Goal: Navigation & Orientation: Find specific page/section

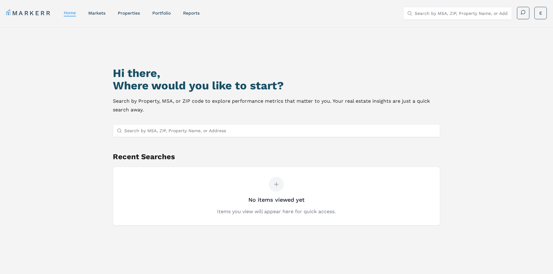
click at [96, 16] on nav "MARKERR home markets properties Portfolio reports" at bounding box center [102, 13] width 193 height 9
click at [96, 15] on link "markets" at bounding box center [96, 13] width 17 height 5
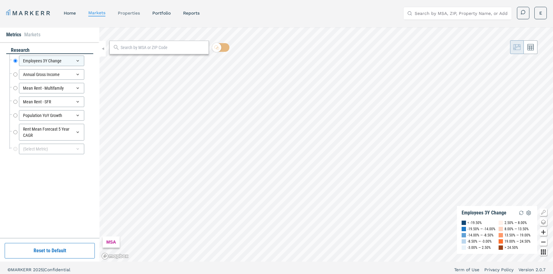
click at [131, 13] on link "properties" at bounding box center [129, 13] width 22 height 5
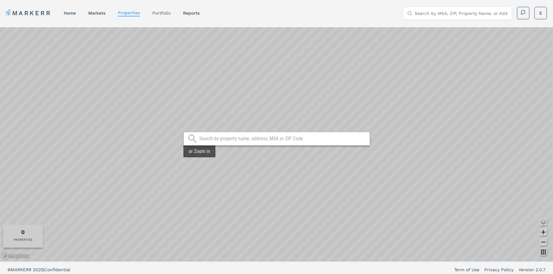
click at [162, 15] on link "Portfolio" at bounding box center [161, 13] width 18 height 5
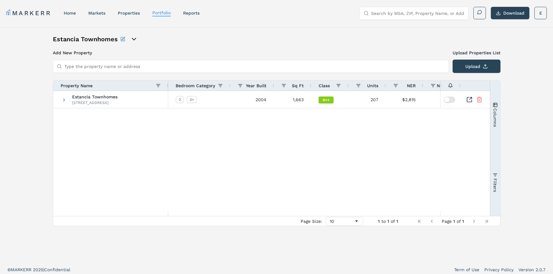
scroll to position [4, 0]
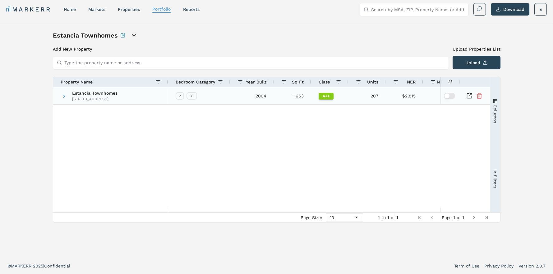
click at [65, 98] on span at bounding box center [64, 96] width 5 height 5
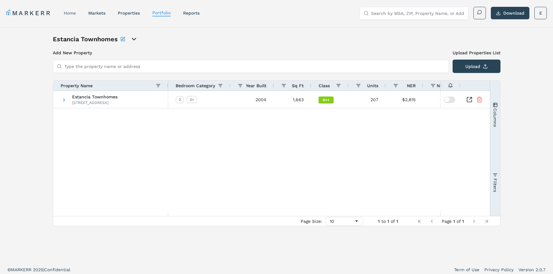
click at [75, 13] on link "home" at bounding box center [70, 13] width 12 height 5
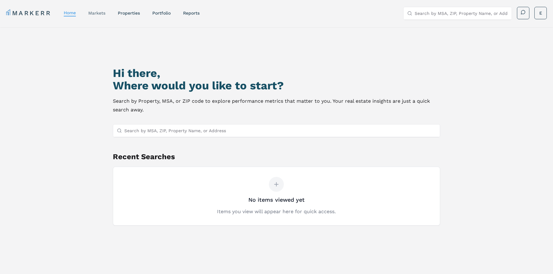
click at [92, 14] on link "markets" at bounding box center [96, 13] width 17 height 5
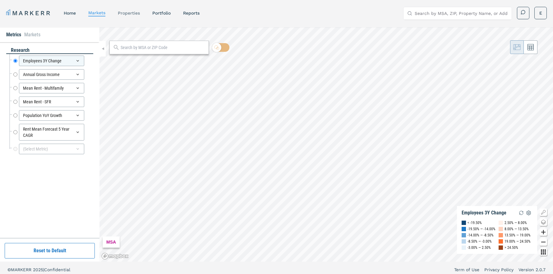
click at [137, 14] on link "properties" at bounding box center [129, 13] width 22 height 5
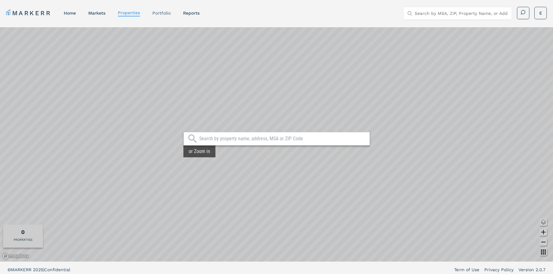
click at [161, 13] on link "Portfolio" at bounding box center [161, 13] width 18 height 5
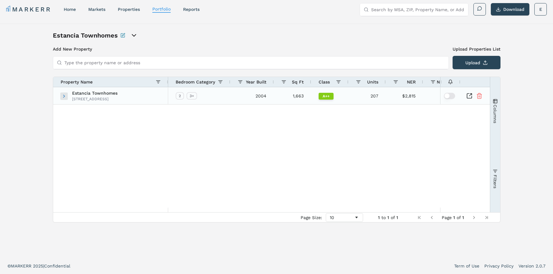
click at [62, 96] on span at bounding box center [64, 96] width 5 height 5
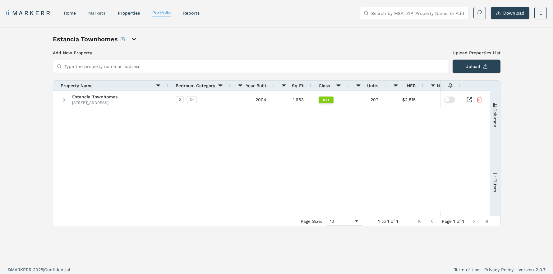
click at [101, 15] on link "markets" at bounding box center [96, 13] width 17 height 5
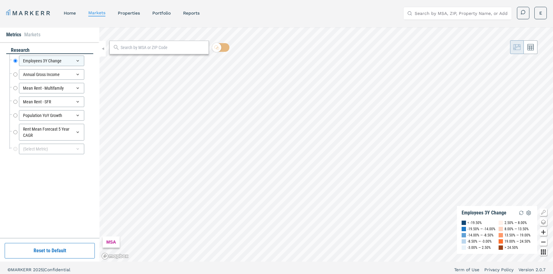
click at [33, 38] on li "Markets" at bounding box center [32, 34] width 16 height 7
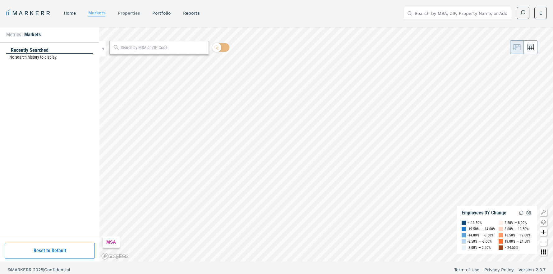
click at [127, 12] on link "properties" at bounding box center [129, 13] width 22 height 5
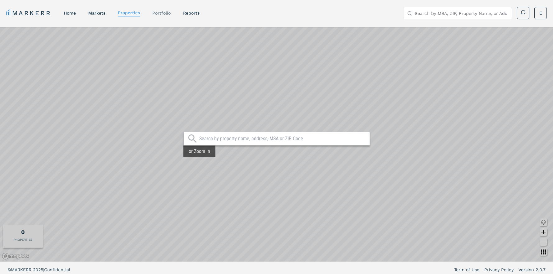
click at [158, 14] on link "Portfolio" at bounding box center [161, 13] width 18 height 5
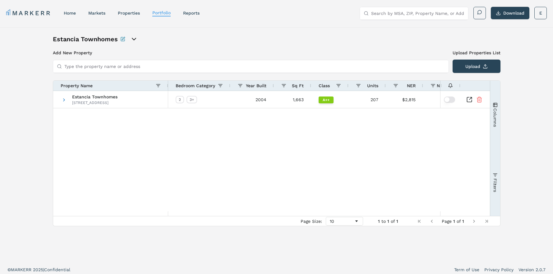
click at [133, 39] on icon "open portfolio options" at bounding box center [133, 38] width 7 height 7
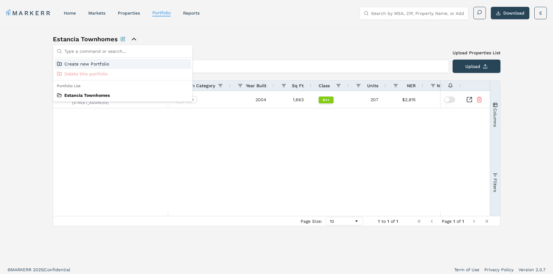
click at [133, 39] on icon "close portfolio options" at bounding box center [133, 38] width 7 height 7
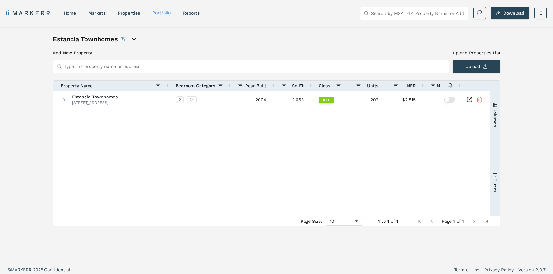
click at [133, 39] on icon "open portfolio options" at bounding box center [133, 38] width 7 height 7
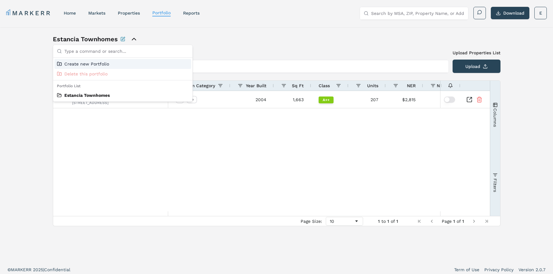
click at [133, 39] on icon "close portfolio options" at bounding box center [133, 38] width 7 height 7
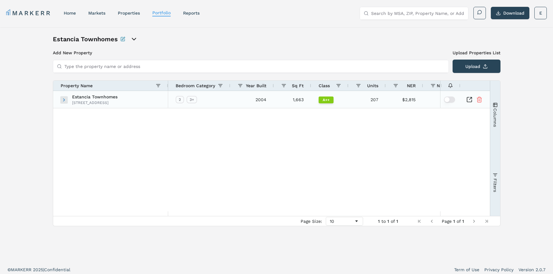
click at [64, 102] on span at bounding box center [64, 100] width 5 height 5
click at [64, 103] on span at bounding box center [64, 99] width 5 height 17
click at [72, 13] on link "home" at bounding box center [70, 13] width 12 height 5
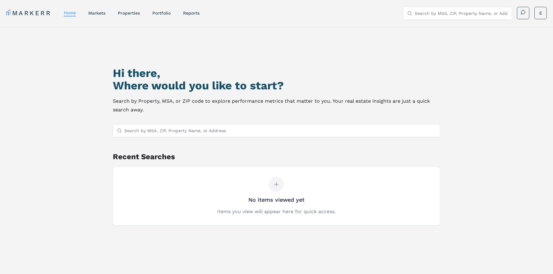
click at [16, 15] on link "MARKERR" at bounding box center [28, 13] width 45 height 9
click at [105, 12] on link "markets" at bounding box center [96, 13] width 17 height 5
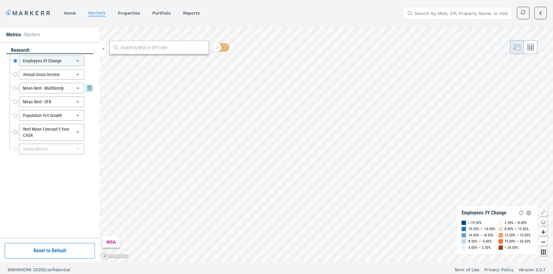
click at [71, 87] on div "Mean Rent - Multifamily" at bounding box center [51, 88] width 65 height 11
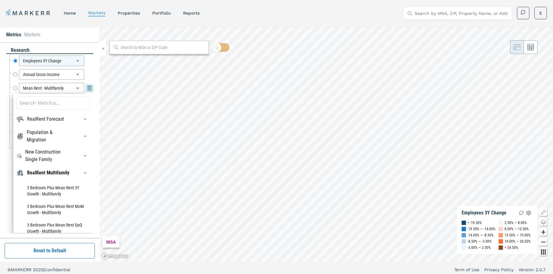
click at [71, 87] on div "Mean Rent - Multifamily" at bounding box center [51, 88] width 65 height 11
click at [33, 33] on li "Markets" at bounding box center [32, 34] width 16 height 7
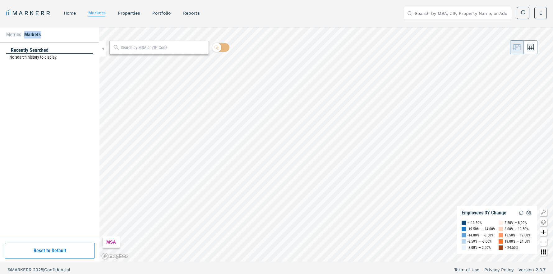
click at [33, 33] on li "Markets" at bounding box center [32, 34] width 16 height 7
drag, startPoint x: 33, startPoint y: 33, endPoint x: 135, endPoint y: 21, distance: 103.3
click at [135, 21] on div "MARKERR home markets properties Portfolio reports Search by MSA, ZIP, Property …" at bounding box center [276, 12] width 553 height 25
click at [164, 13] on link "Portfolio" at bounding box center [161, 13] width 18 height 5
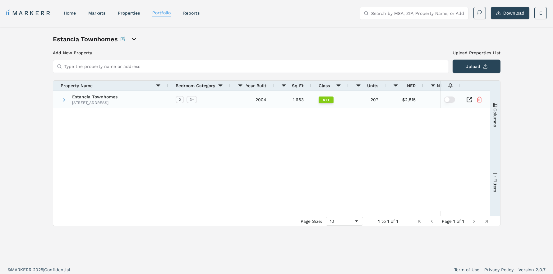
click at [355, 103] on div "207" at bounding box center [366, 99] width 37 height 17
click at [133, 40] on icon "open portfolio options" at bounding box center [134, 39] width 4 height 2
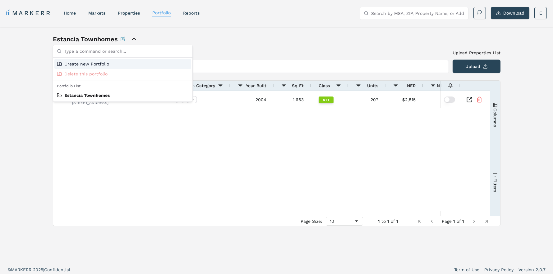
click at [133, 37] on icon "close portfolio options" at bounding box center [133, 38] width 7 height 7
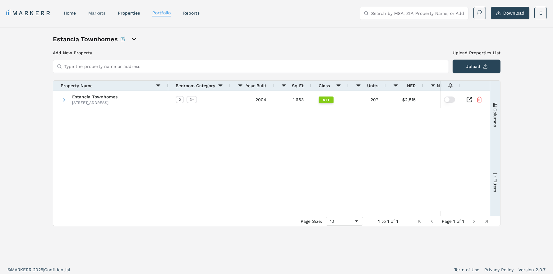
click at [95, 12] on link "markets" at bounding box center [96, 13] width 17 height 5
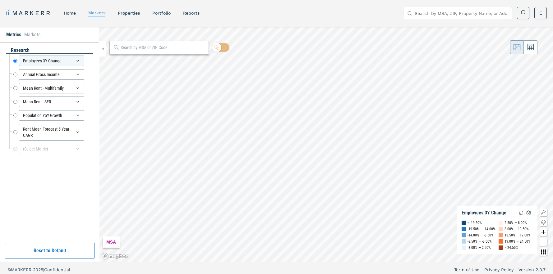
click at [35, 34] on li "Markets" at bounding box center [32, 34] width 16 height 7
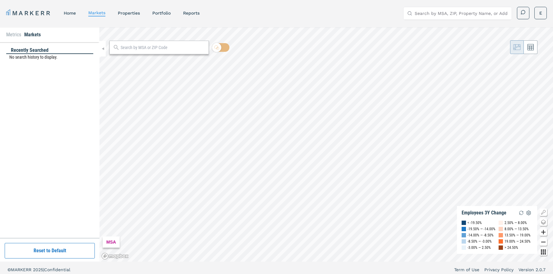
scroll to position [4, 0]
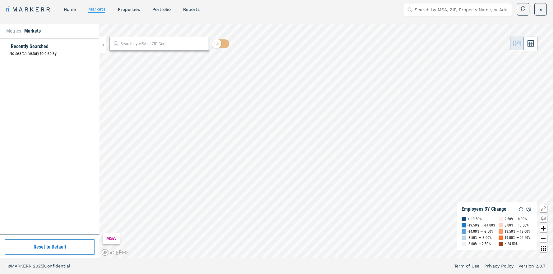
click at [62, 244] on button "Reset to Default" at bounding box center [50, 248] width 90 height 16
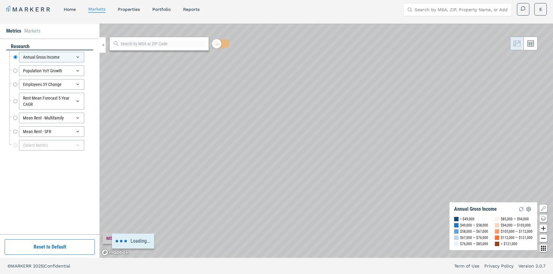
scroll to position [0, 0]
